Goal: Find specific page/section: Find specific page/section

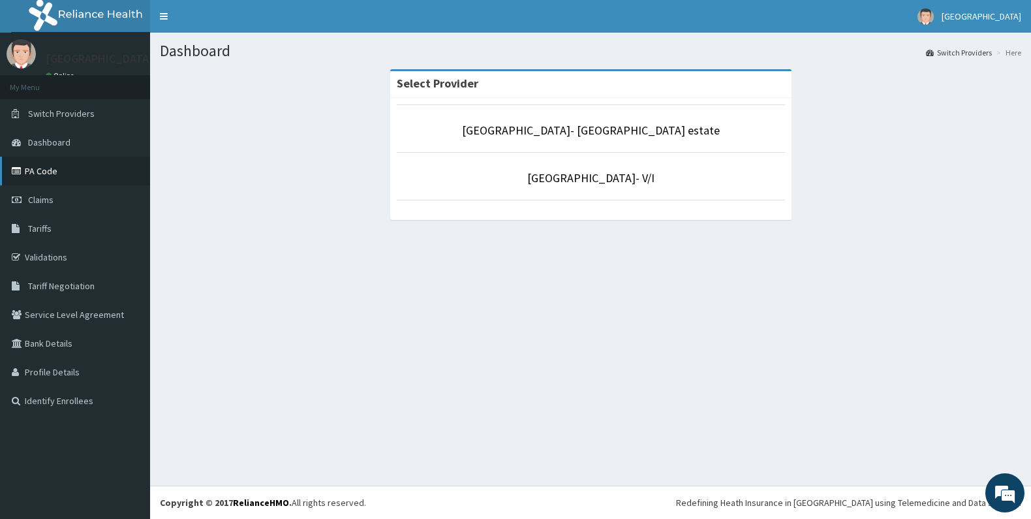
click at [38, 177] on link "PA Code" at bounding box center [75, 171] width 150 height 29
click at [53, 228] on link "Tariffs" at bounding box center [75, 228] width 150 height 29
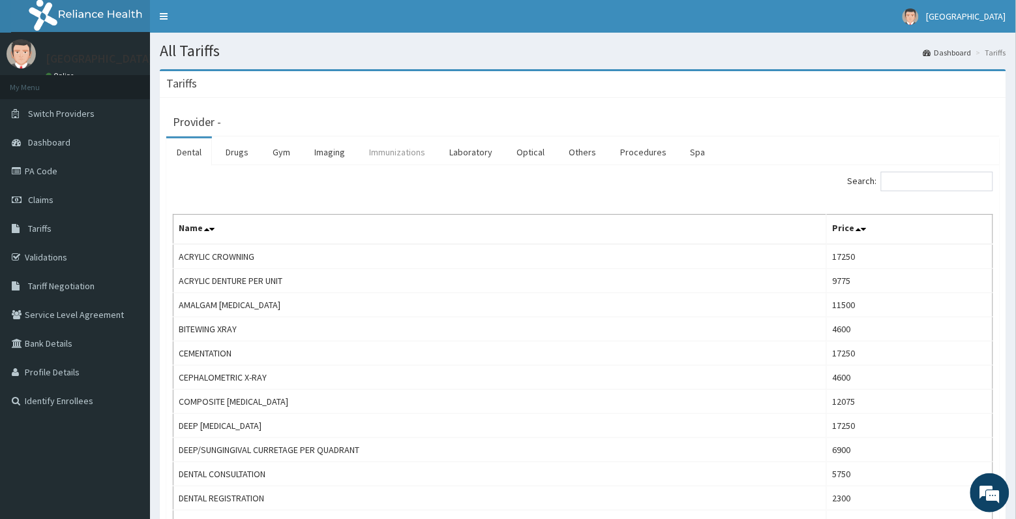
click at [404, 157] on link "Immunizations" at bounding box center [397, 151] width 77 height 27
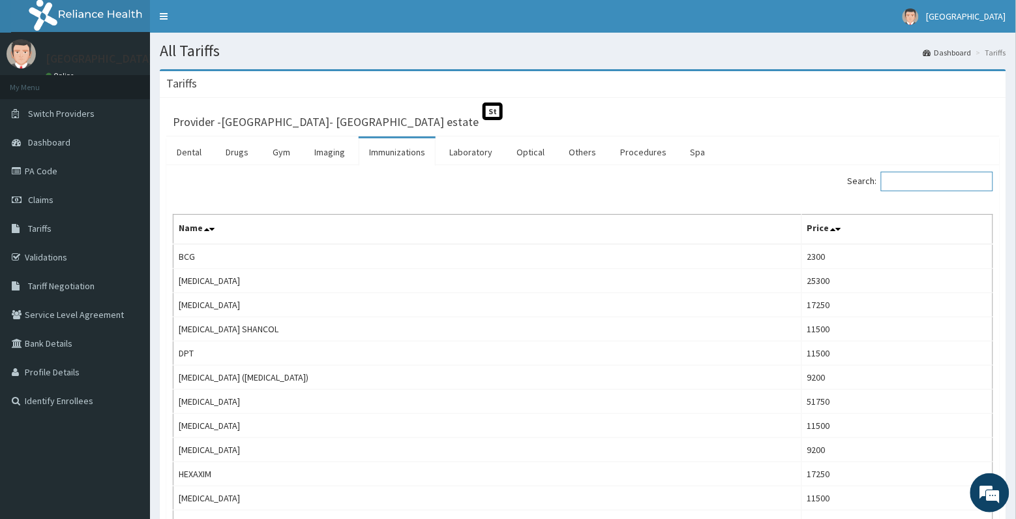
click at [948, 186] on input "Search:" at bounding box center [937, 182] width 112 height 20
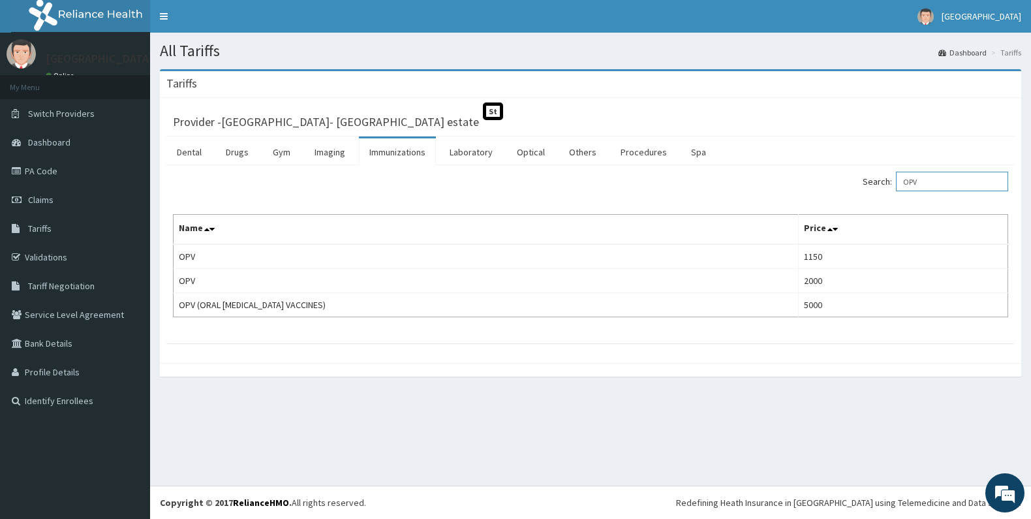
drag, startPoint x: 931, startPoint y: 175, endPoint x: 836, endPoint y: 185, distance: 95.1
click at [838, 185] on div "Search: OPV" at bounding box center [804, 183] width 408 height 23
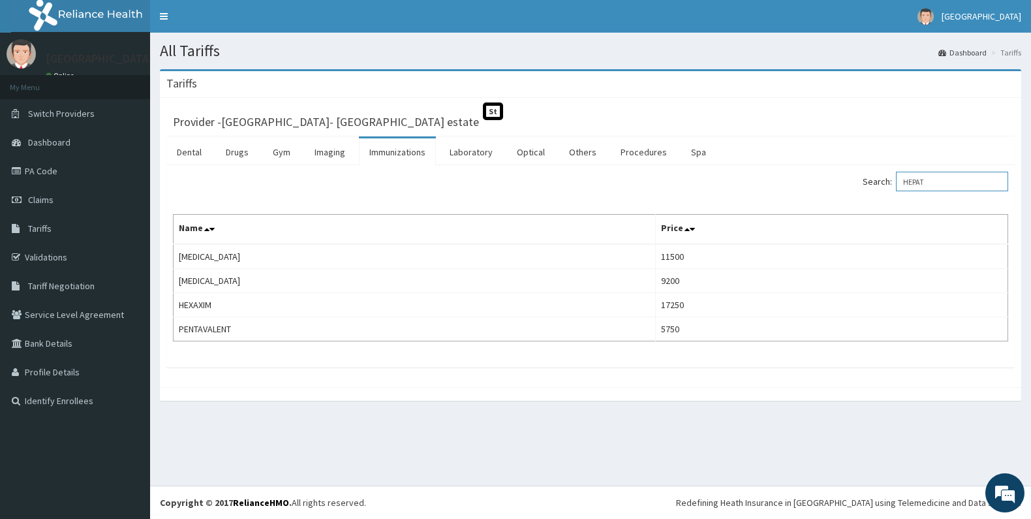
type input "HEPAT"
click at [39, 177] on link "PA Code" at bounding box center [75, 171] width 150 height 29
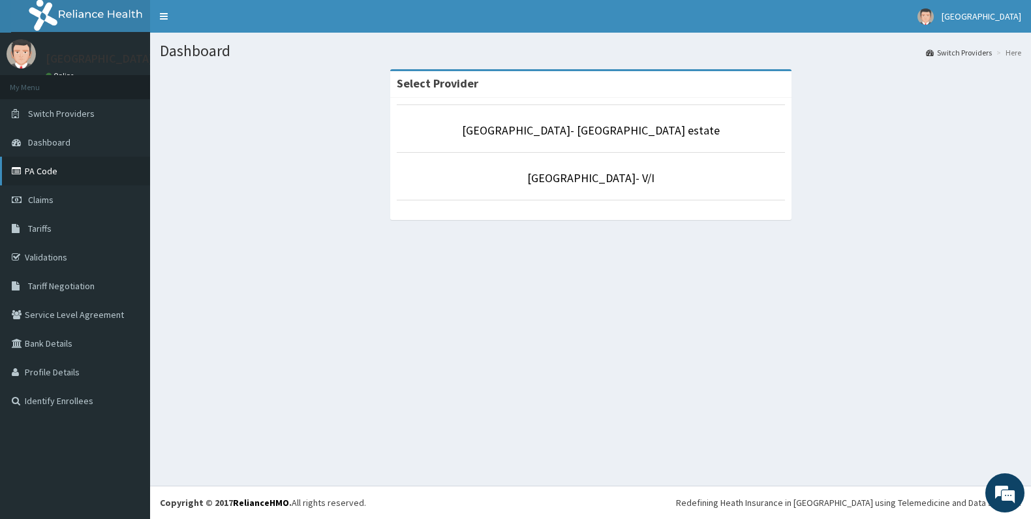
click at [37, 171] on link "PA Code" at bounding box center [75, 171] width 150 height 29
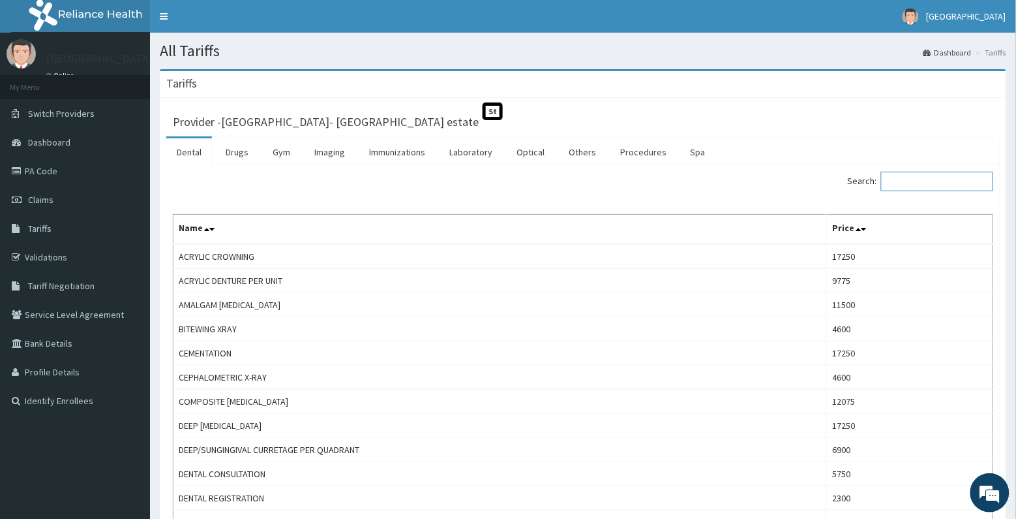
click at [957, 181] on input "Search:" at bounding box center [937, 182] width 112 height 20
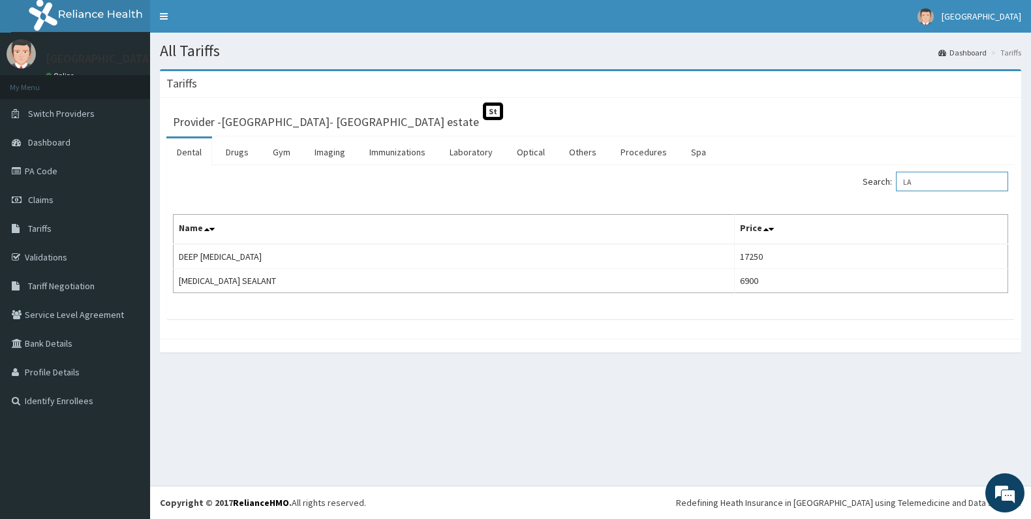
type input "L"
type input "SUB"
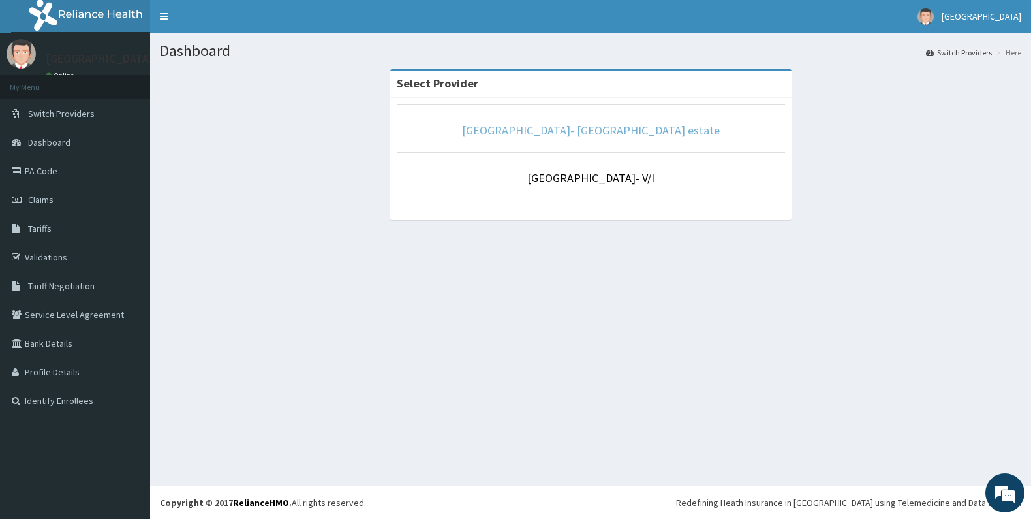
click at [608, 126] on link "[GEOGRAPHIC_DATA]- [GEOGRAPHIC_DATA] estate" at bounding box center [591, 130] width 258 height 15
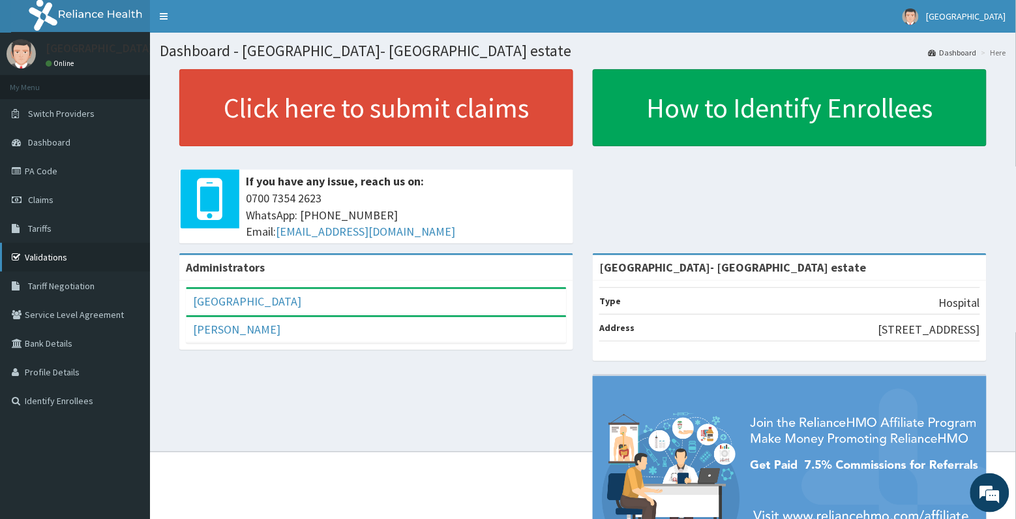
click at [46, 249] on link "Validations" at bounding box center [75, 257] width 150 height 29
